Goal: Task Accomplishment & Management: Manage account settings

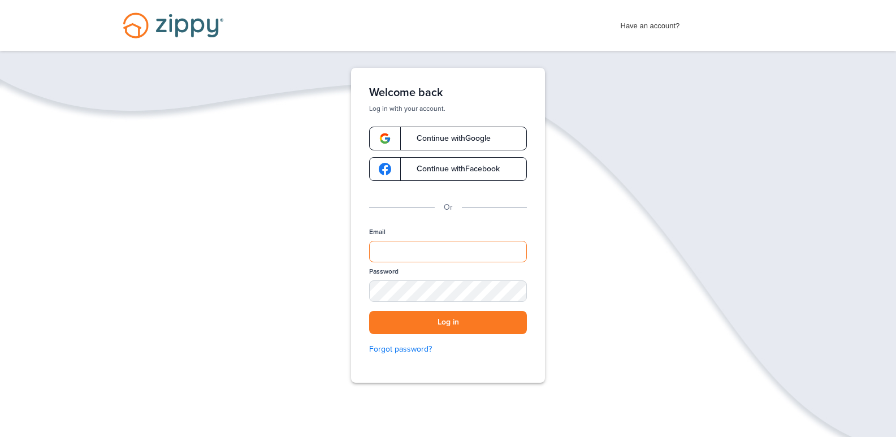
click at [405, 259] on input "Email" at bounding box center [448, 251] width 158 height 21
type input "**********"
click at [369, 311] on button "Log in" at bounding box center [448, 322] width 158 height 23
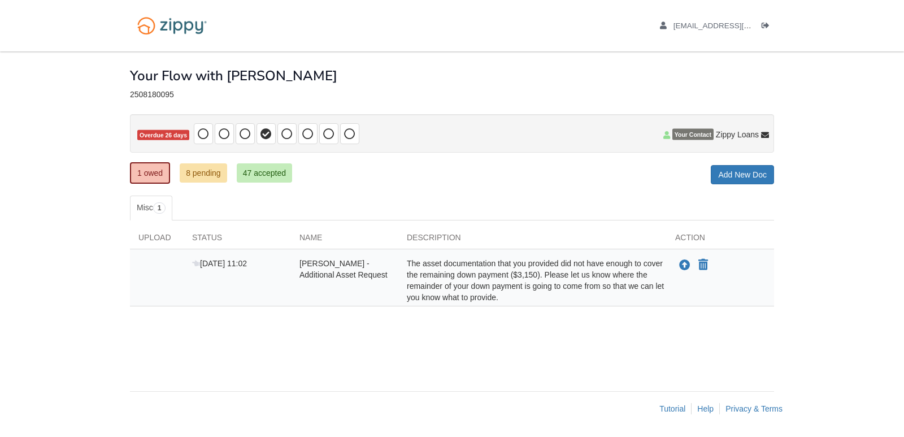
click at [265, 136] on icon at bounding box center [266, 133] width 11 height 11
